Goal: Task Accomplishment & Management: Manage account settings

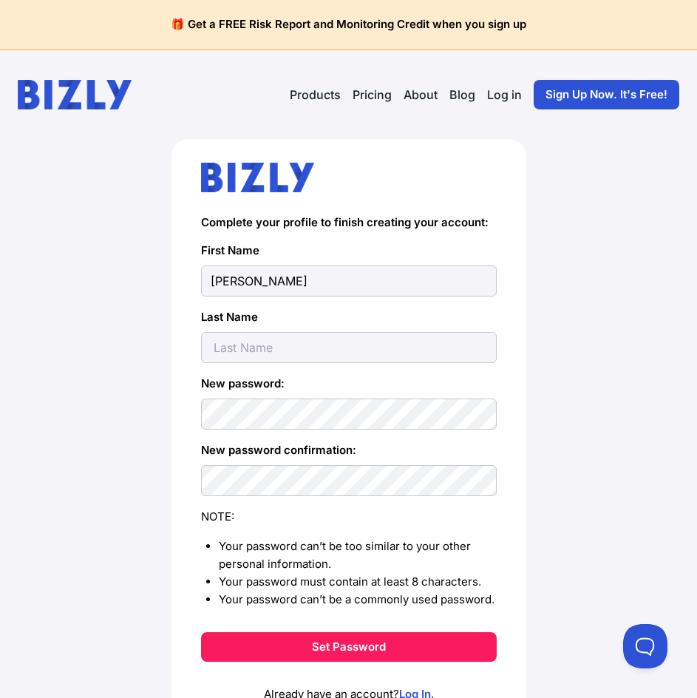
type input "[PERSON_NAME]"
click at [241, 348] on input "text" at bounding box center [349, 347] width 296 height 31
type input "Ent"
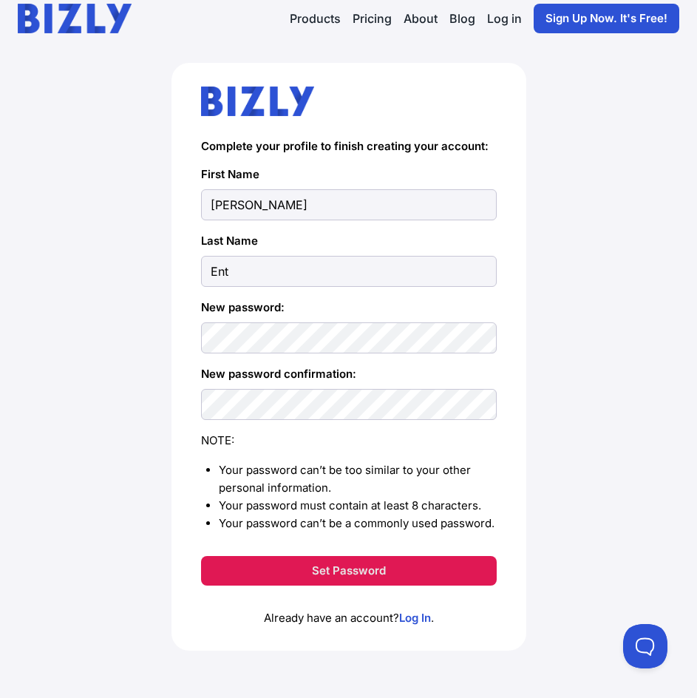
click at [351, 577] on button "Set Password" at bounding box center [349, 571] width 296 height 30
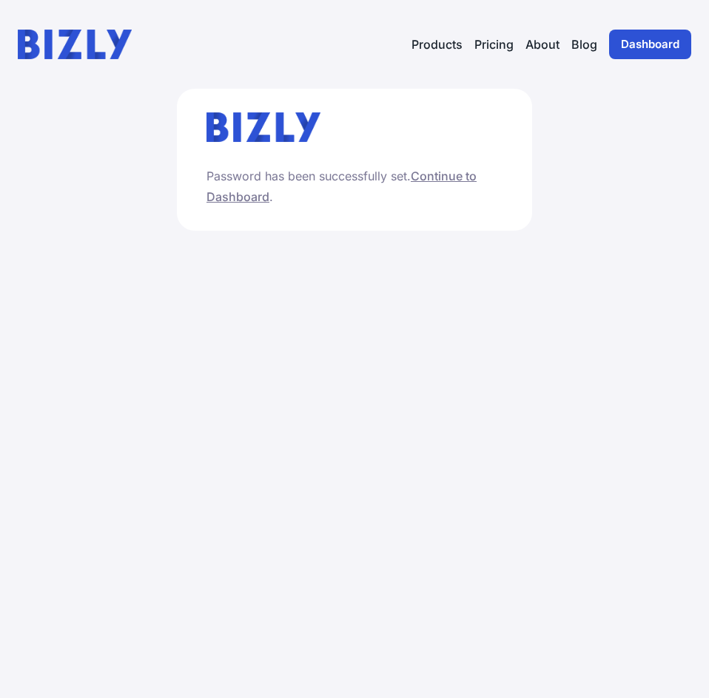
click at [446, 177] on link "Continue to Dashboard" at bounding box center [341, 187] width 270 height 36
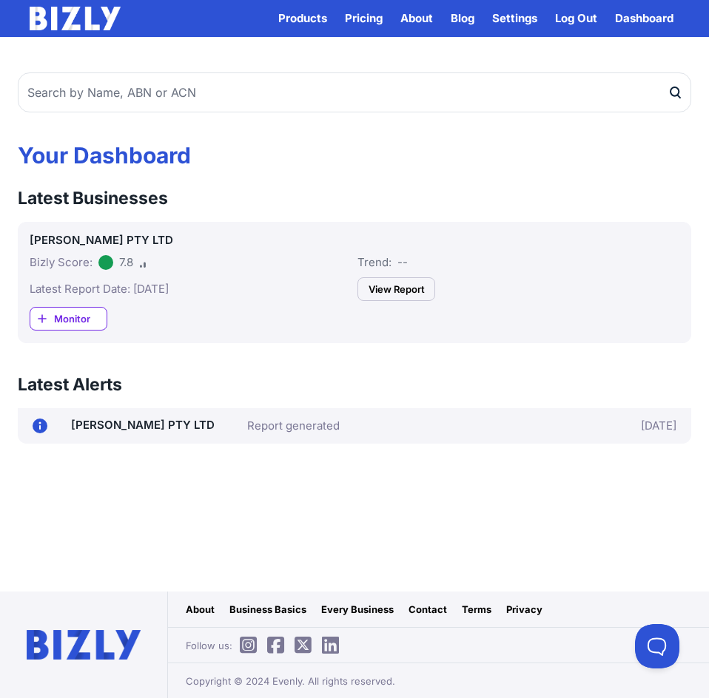
click at [382, 294] on link "View Report" at bounding box center [396, 289] width 78 height 24
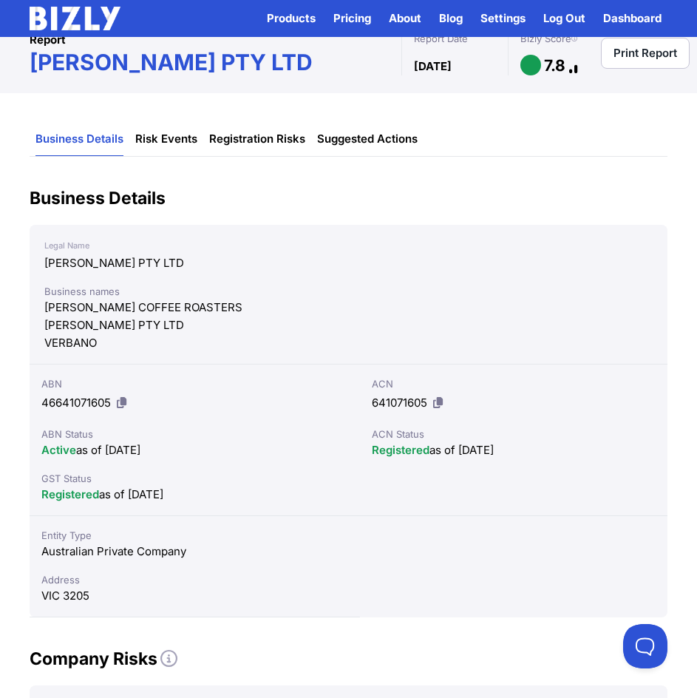
scroll to position [40, 0]
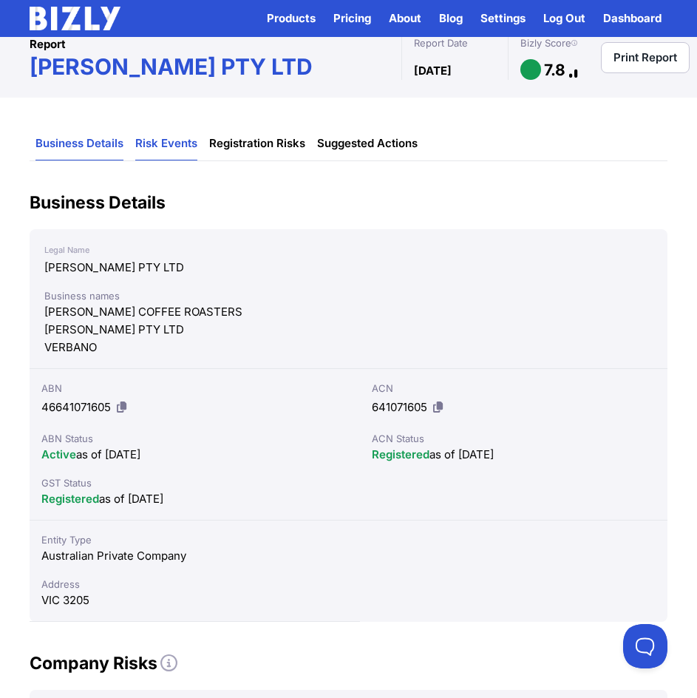
click at [176, 148] on link "Risk Events" at bounding box center [166, 143] width 62 height 33
click at [166, 157] on link "Risk Events" at bounding box center [166, 143] width 62 height 33
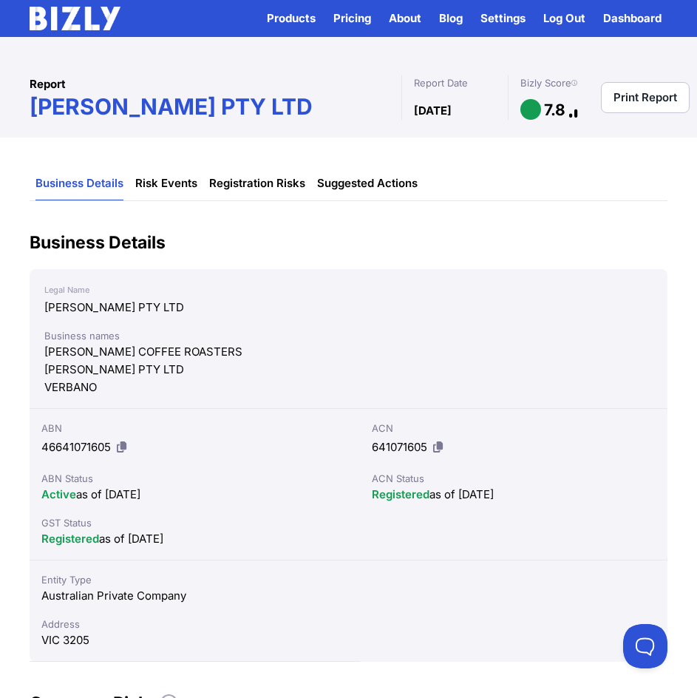
click at [637, 17] on link "Dashboard" at bounding box center [633, 19] width 58 height 24
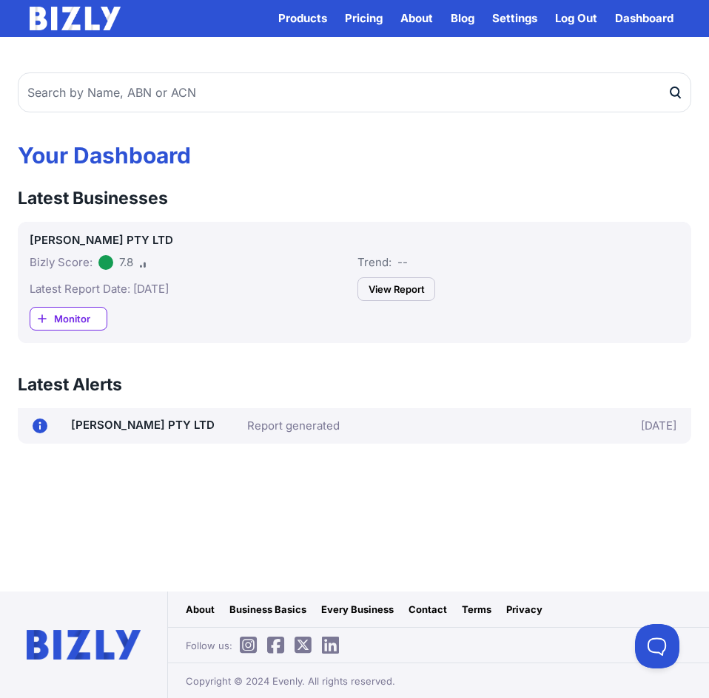
click at [70, 325] on span "Monitor" at bounding box center [80, 318] width 53 height 15
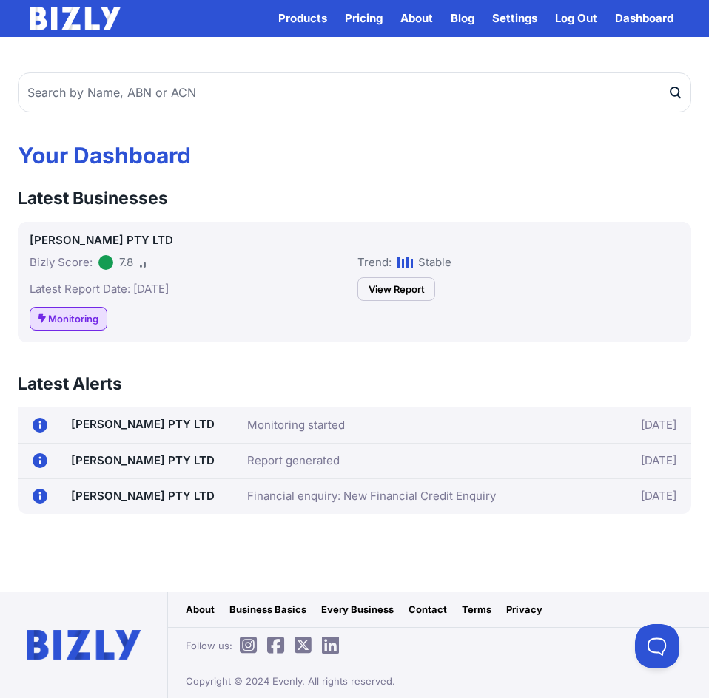
click at [581, 23] on link "Log Out" at bounding box center [576, 19] width 42 height 18
